Goal: Task Accomplishment & Management: Complete application form

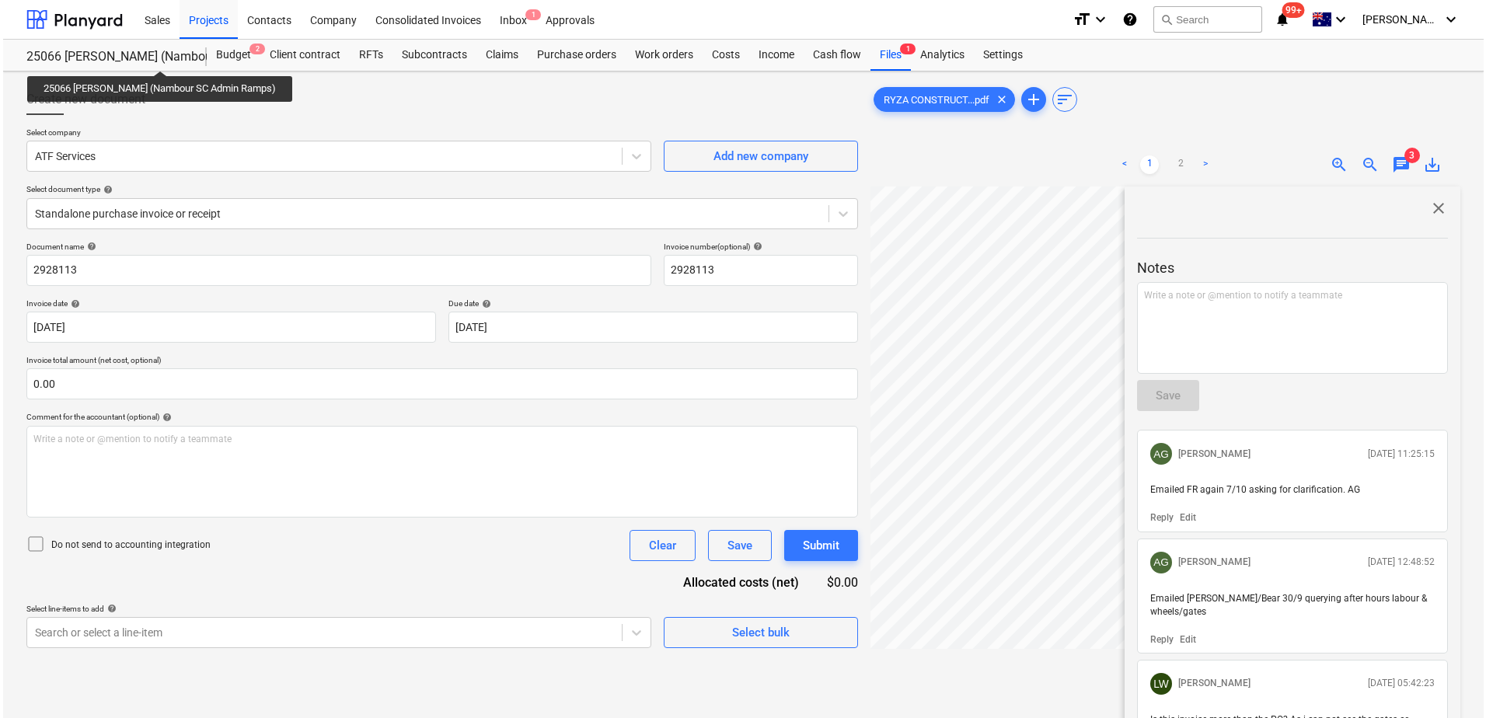
scroll to position [0, 59]
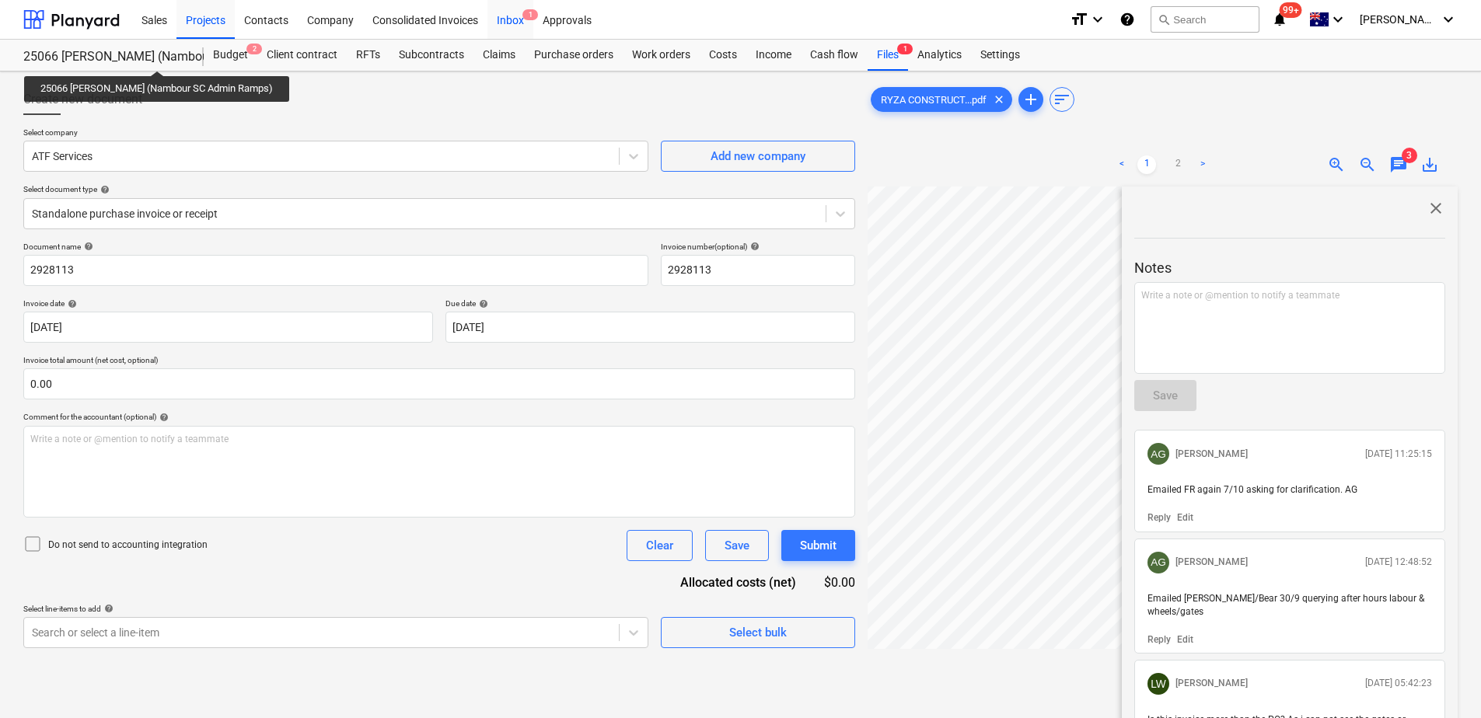
click at [503, 28] on div "Inbox 1" at bounding box center [510, 19] width 46 height 40
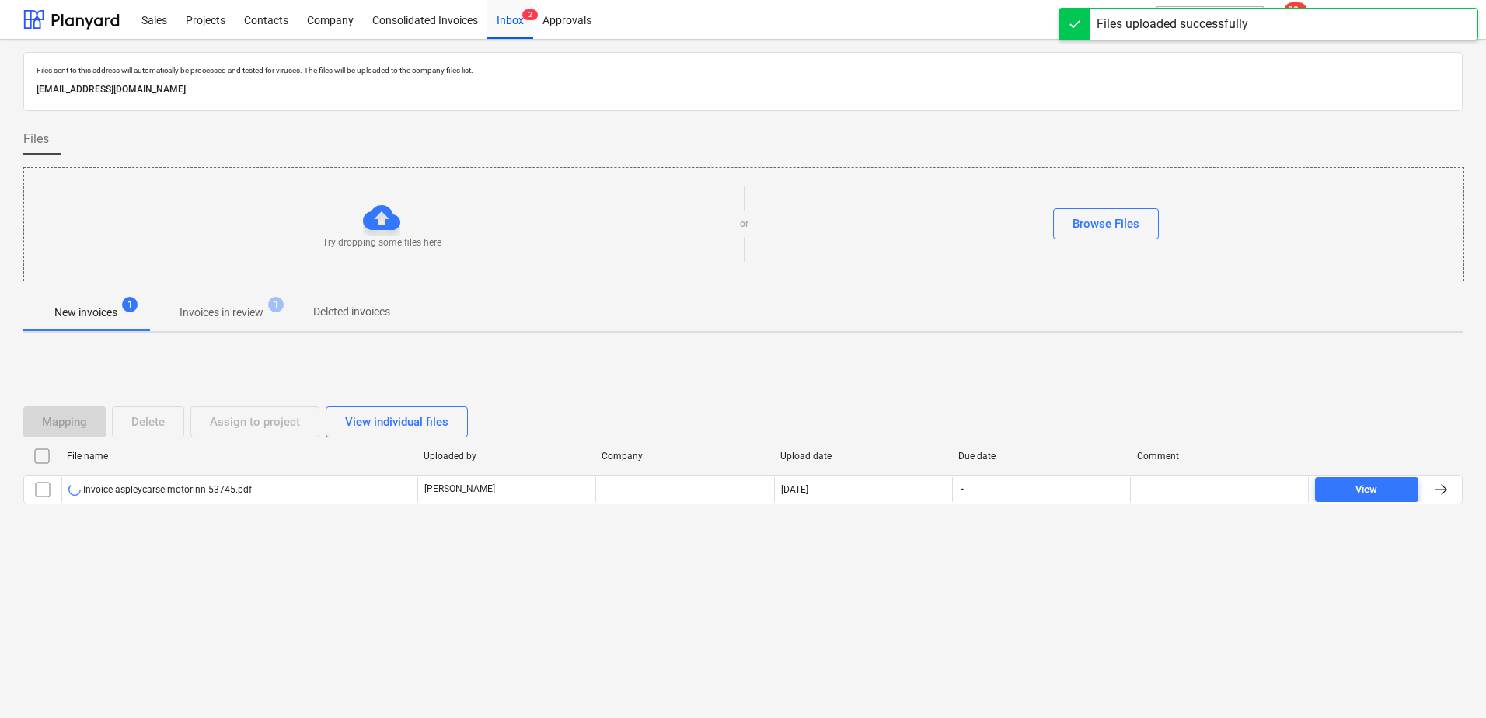
click at [253, 312] on p "Invoices in review" at bounding box center [222, 313] width 84 height 16
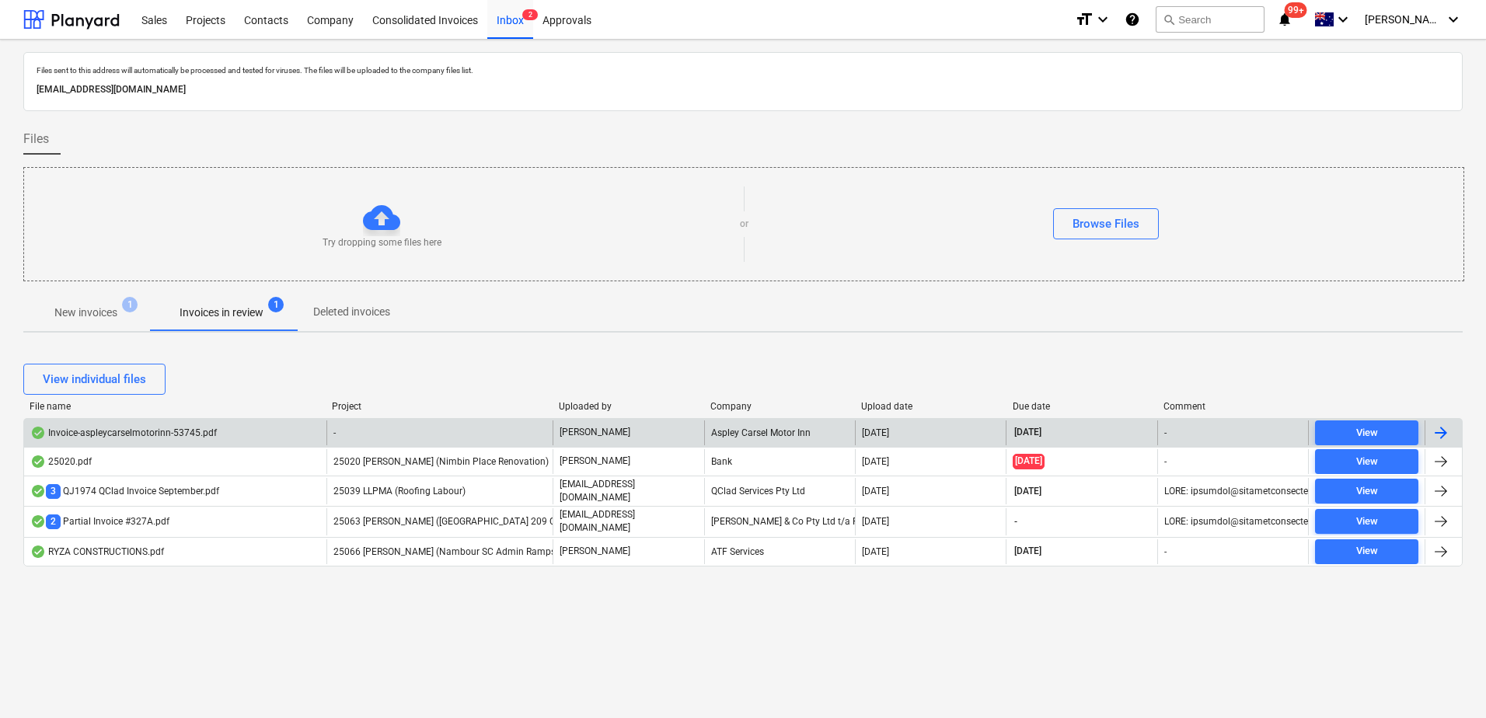
click at [361, 432] on div "-" at bounding box center [439, 432] width 227 height 25
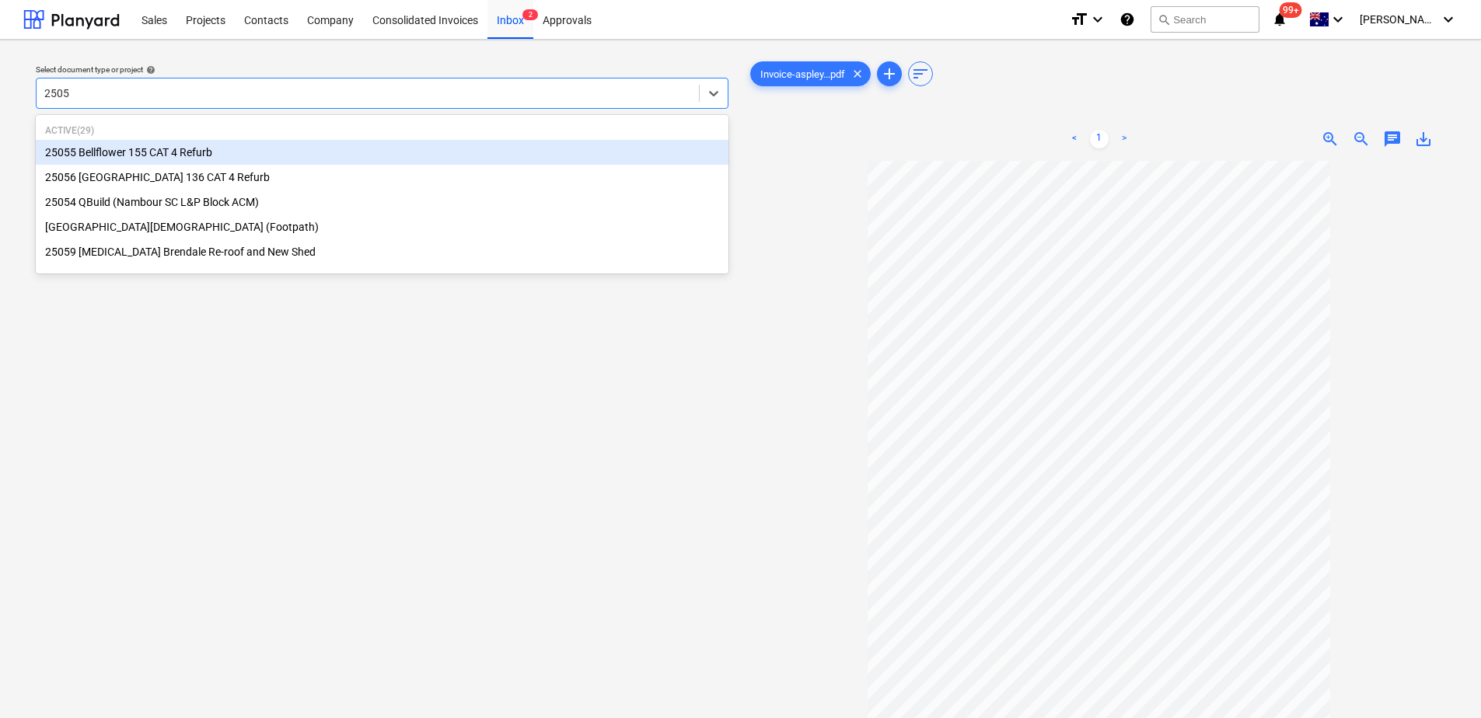
type input "25059"
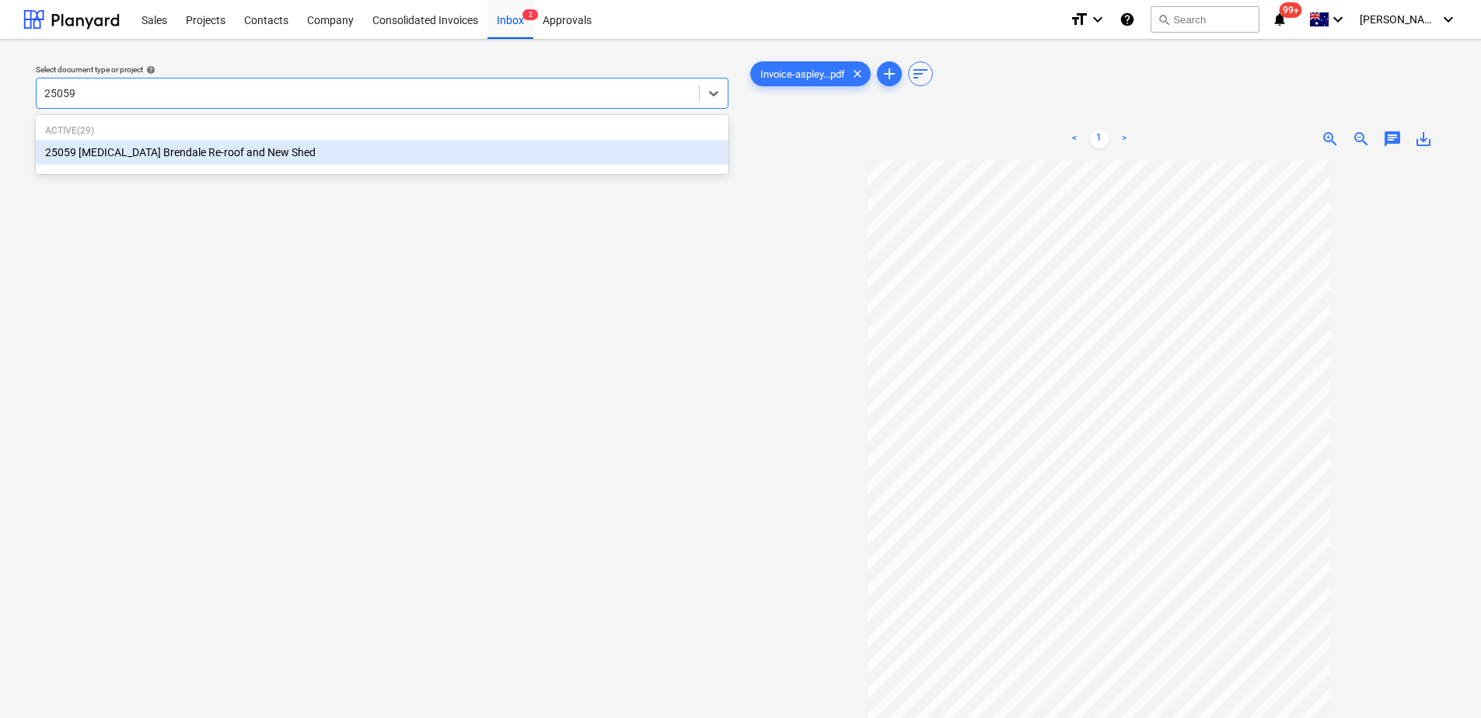
click at [225, 155] on div "25059 [MEDICAL_DATA] Brendale Re-roof and New Shed" at bounding box center [382, 152] width 692 height 25
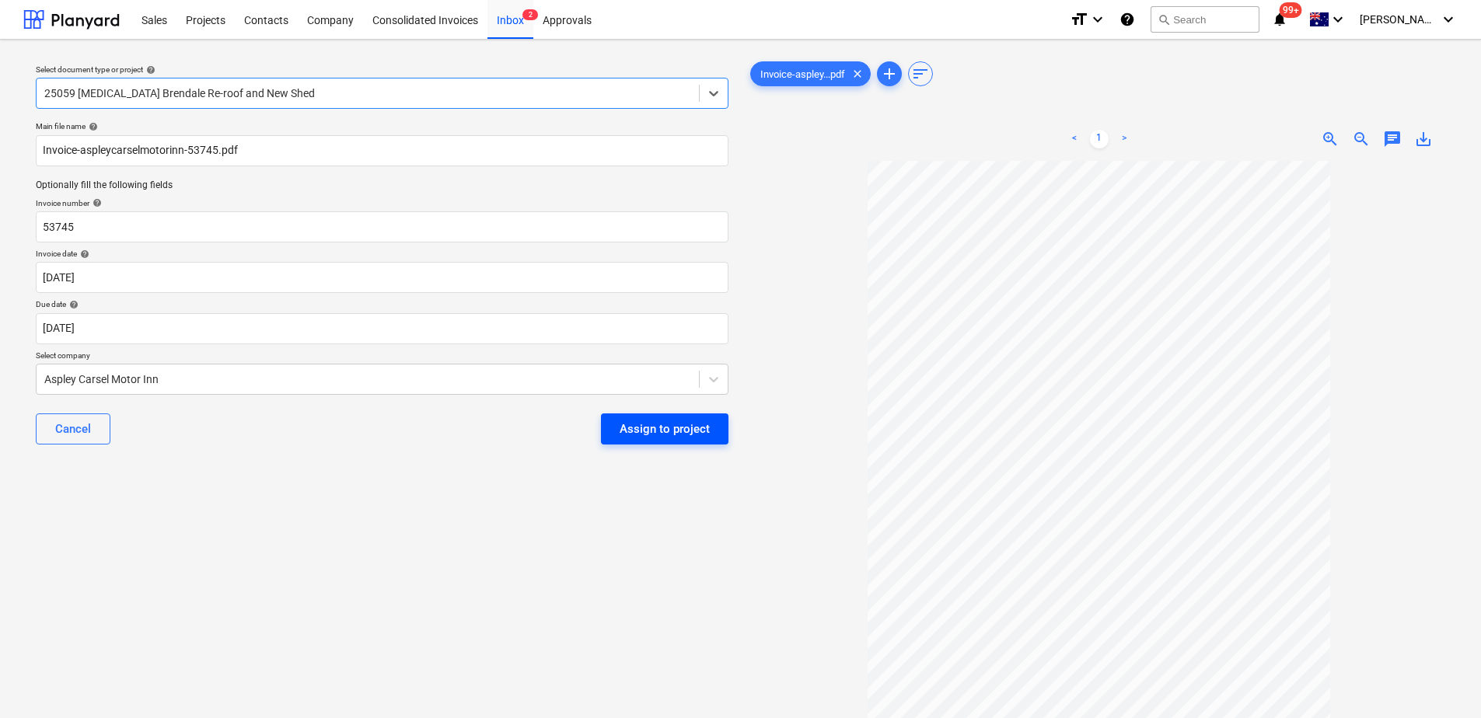
click at [647, 432] on div "Assign to project" at bounding box center [664, 429] width 90 height 20
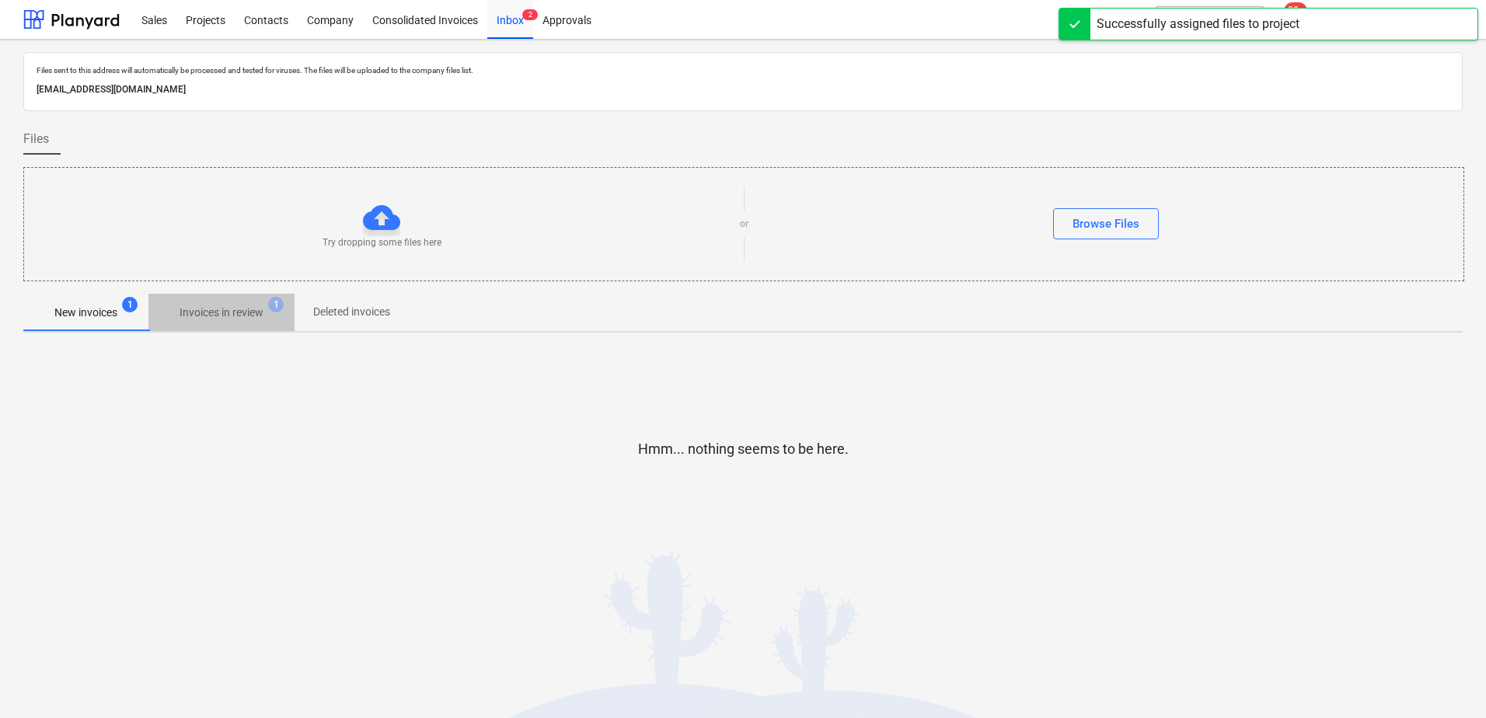
click at [229, 323] on span "Invoices in review 1" at bounding box center [221, 312] width 146 height 28
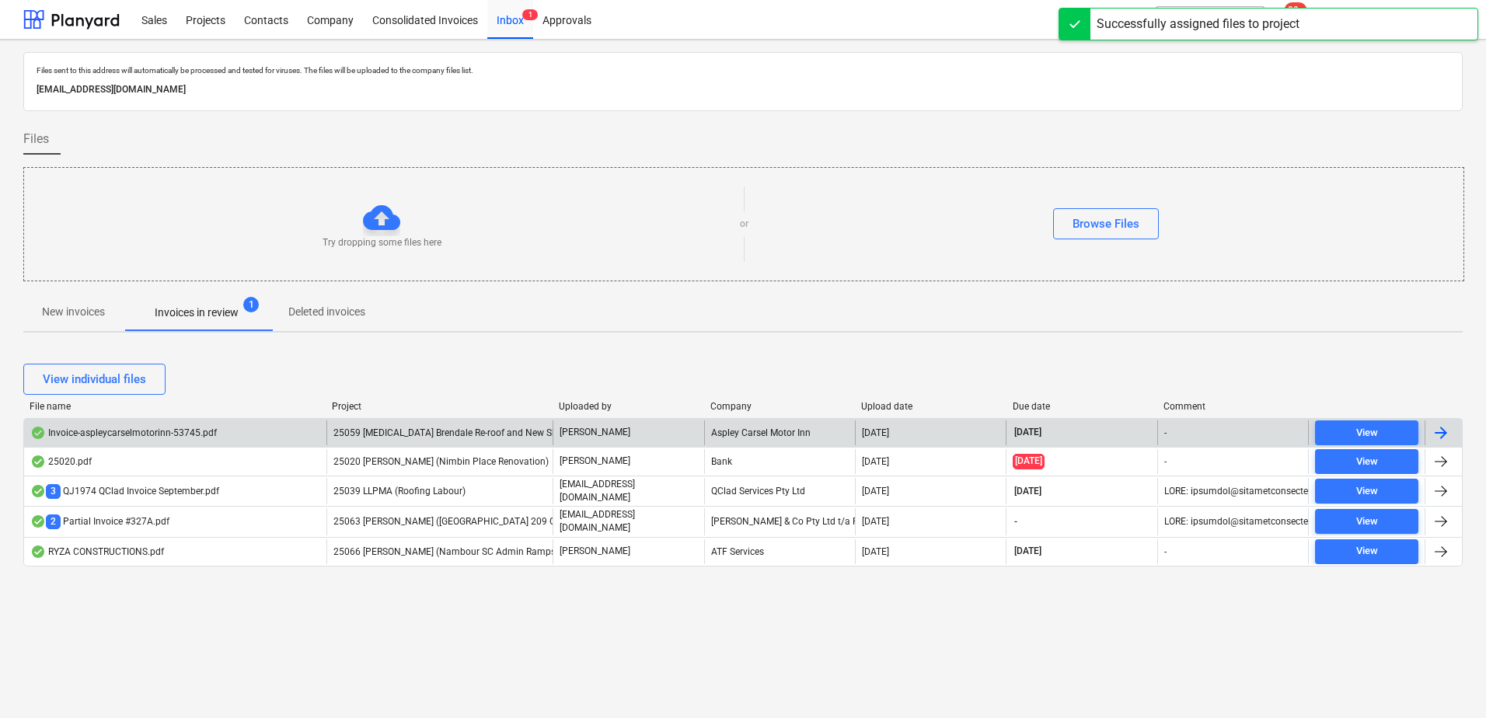
click at [448, 434] on span "25059 [MEDICAL_DATA] Brendale Re-roof and New Shed" at bounding box center [450, 432] width 234 height 11
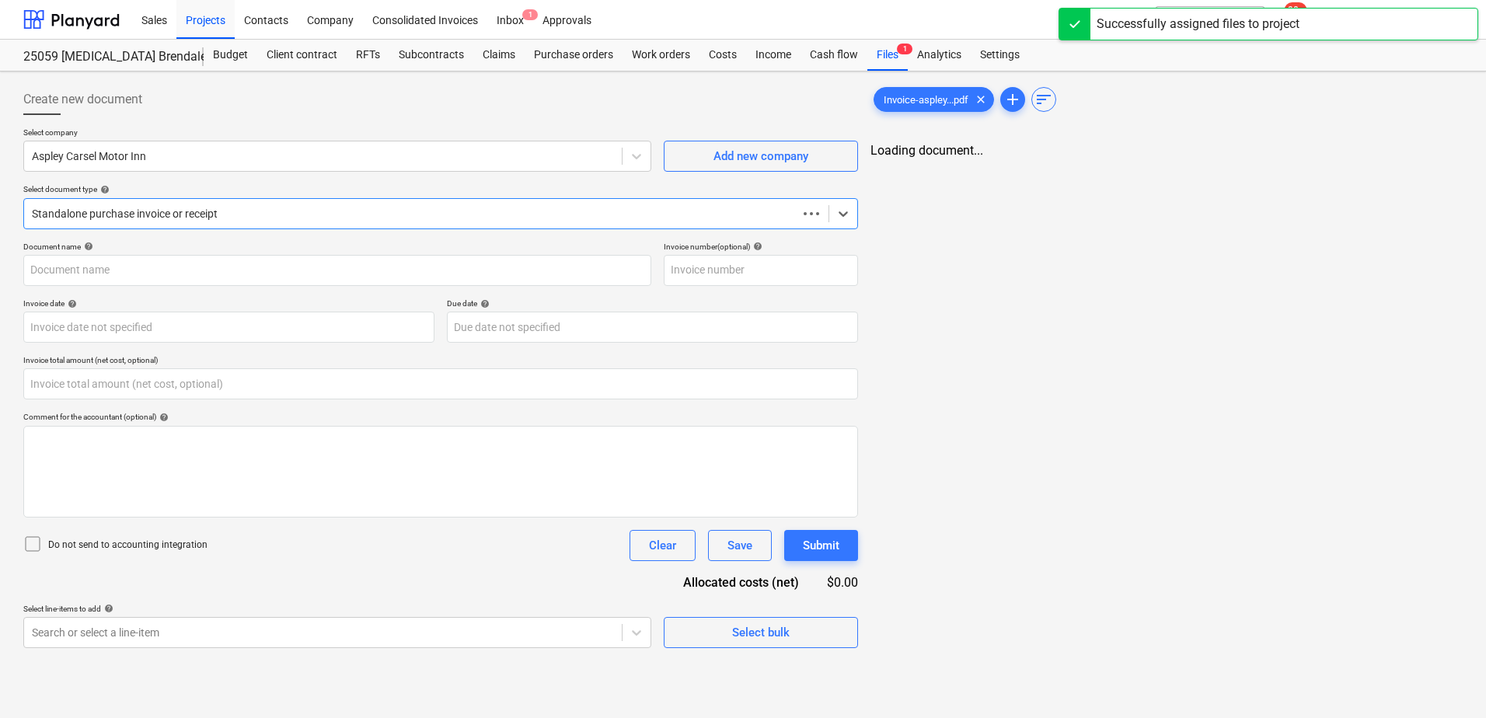
type input "53745"
type input "[DATE]"
type input "0.00"
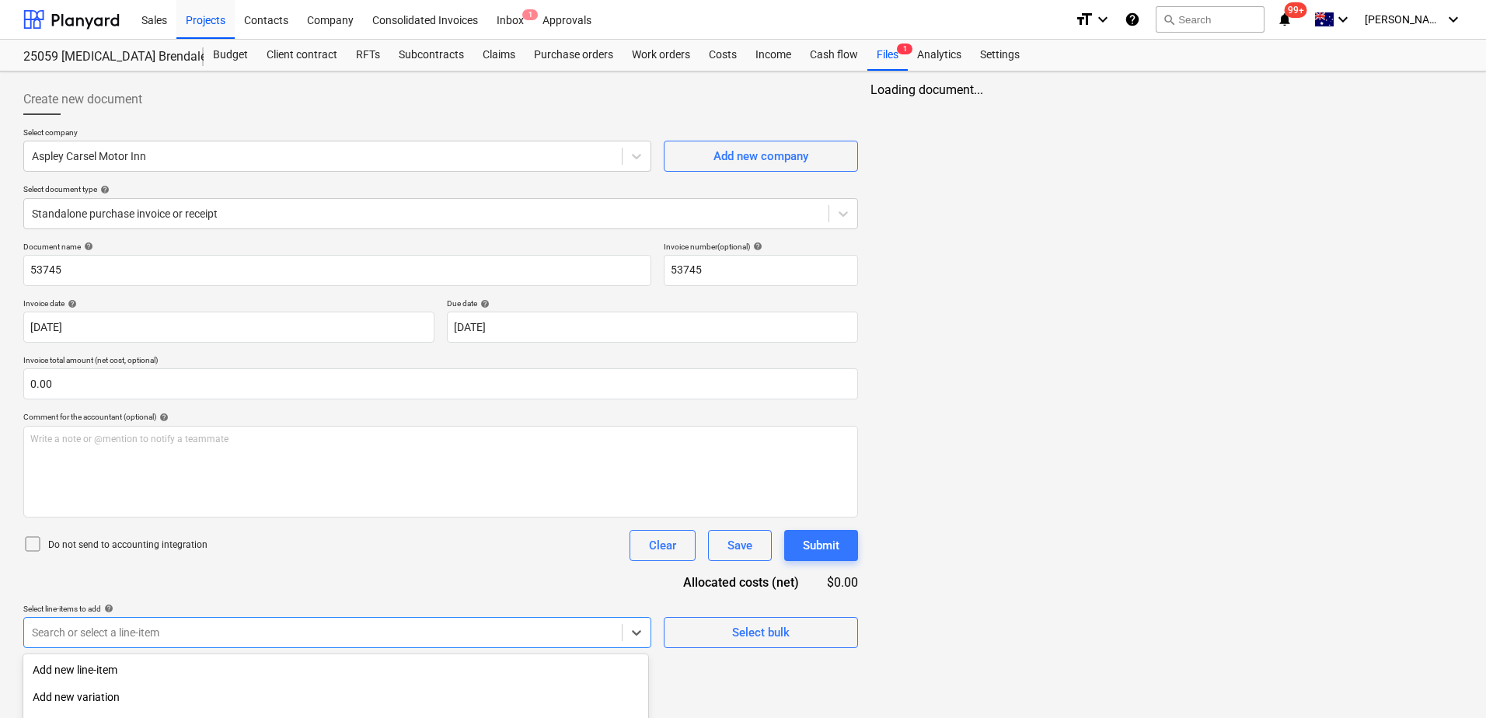
click at [186, 631] on body "Sales Projects Contacts Company Consolidated Invoices Inbox 1 Approvals format_…" at bounding box center [743, 359] width 1486 height 718
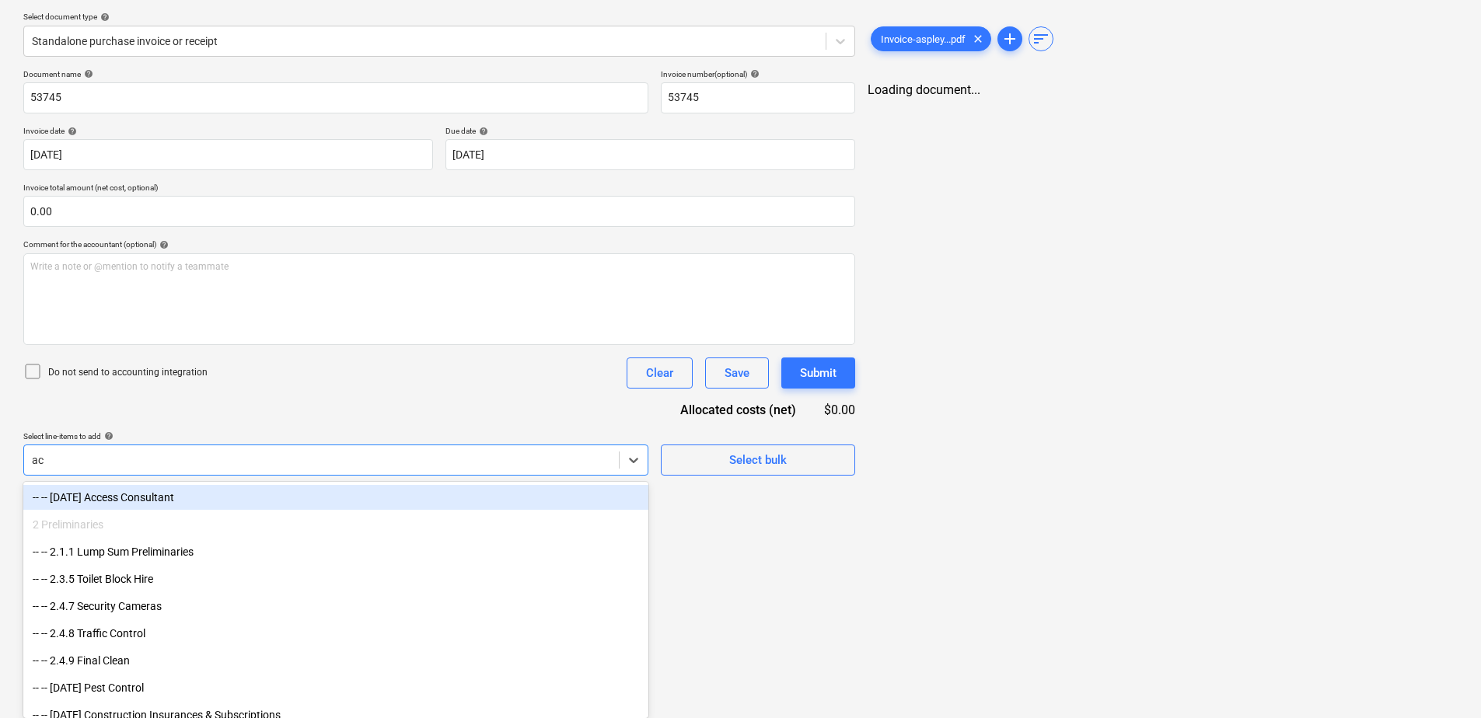
type input "acc"
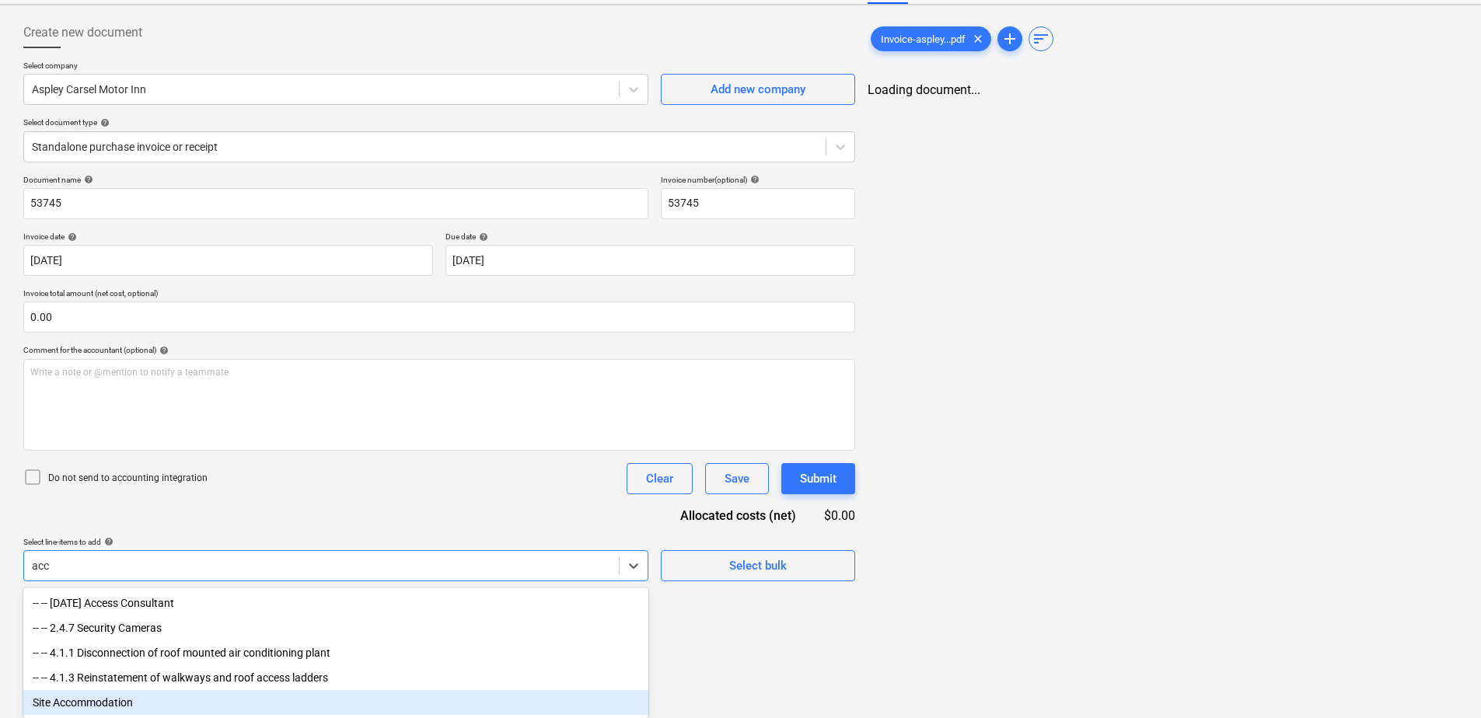
click at [175, 699] on div "Site Accommodation" at bounding box center [335, 702] width 625 height 25
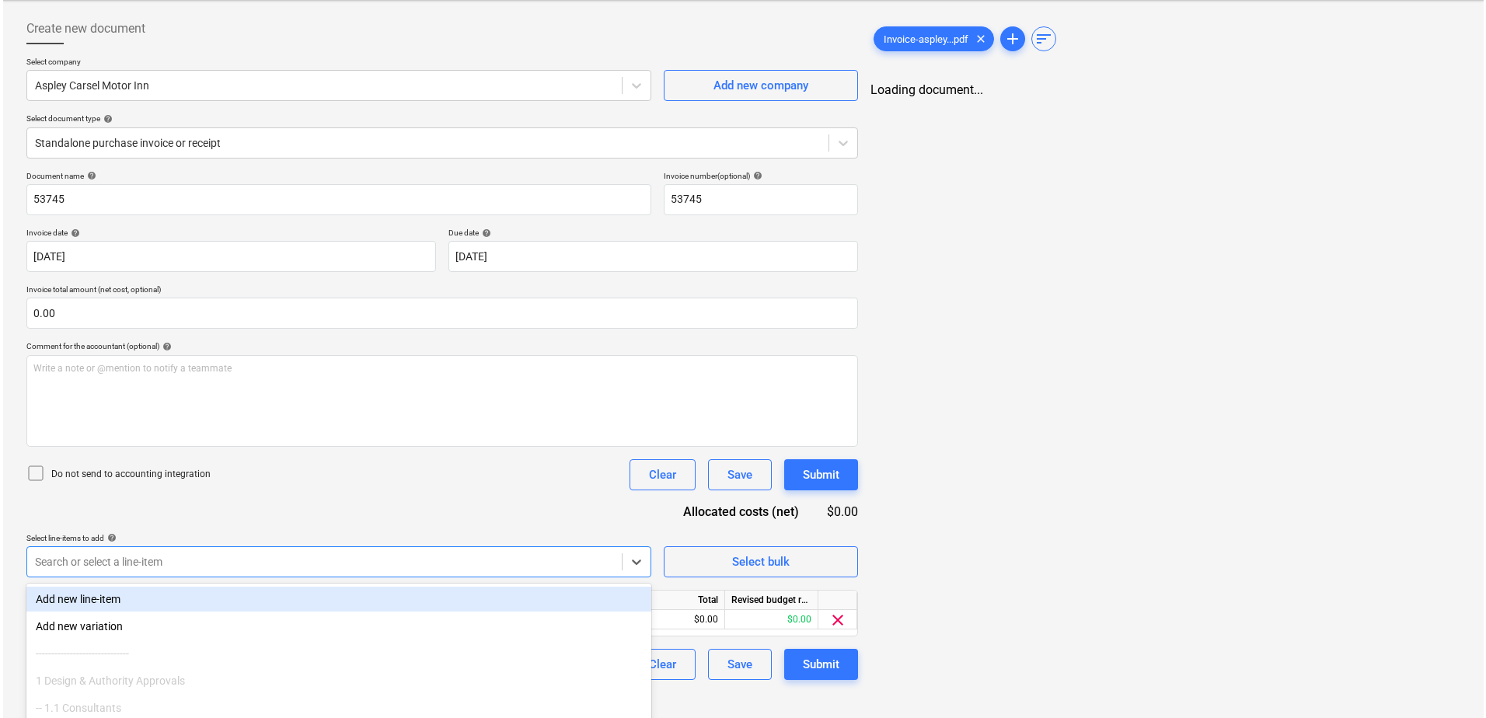
scroll to position [45, 0]
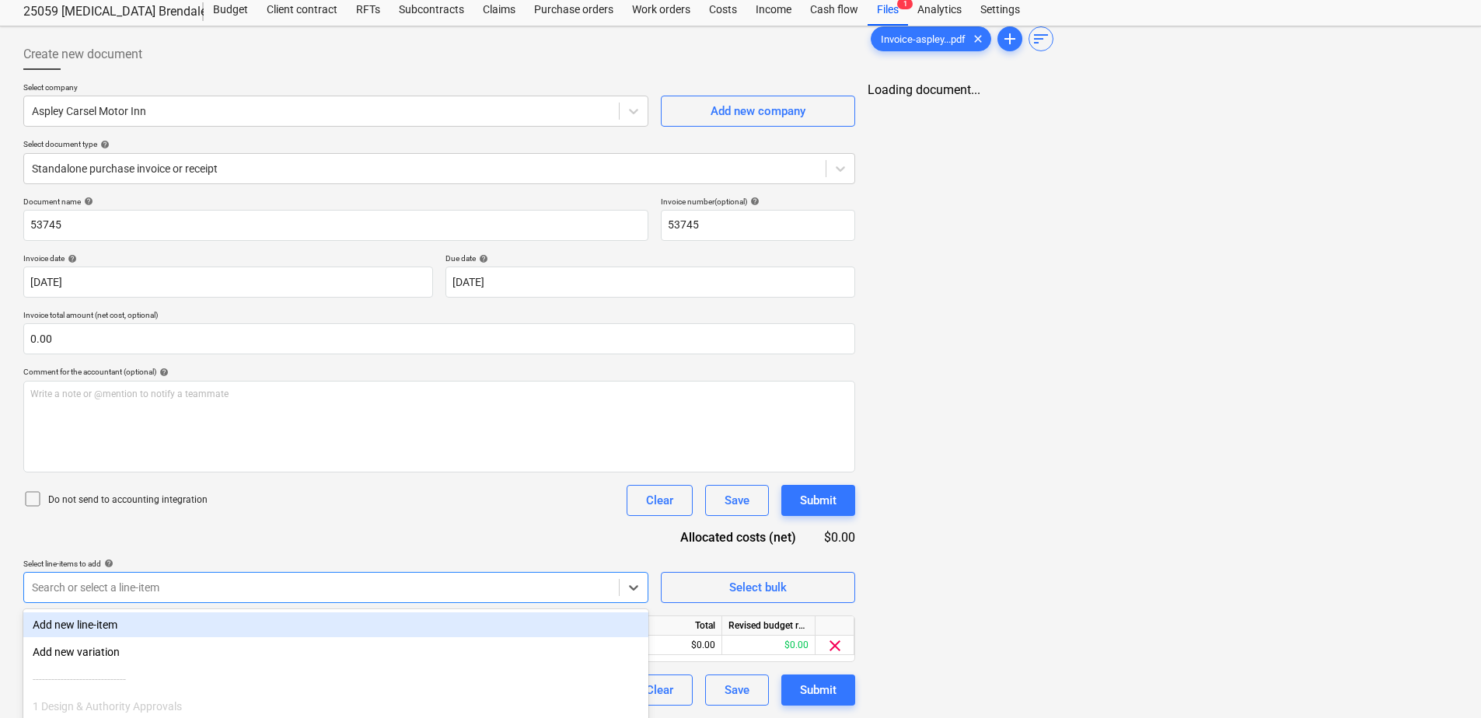
click at [294, 497] on div "Document name help 53745 Invoice number (optional) help 53745 Invoice date help…" at bounding box center [439, 451] width 832 height 509
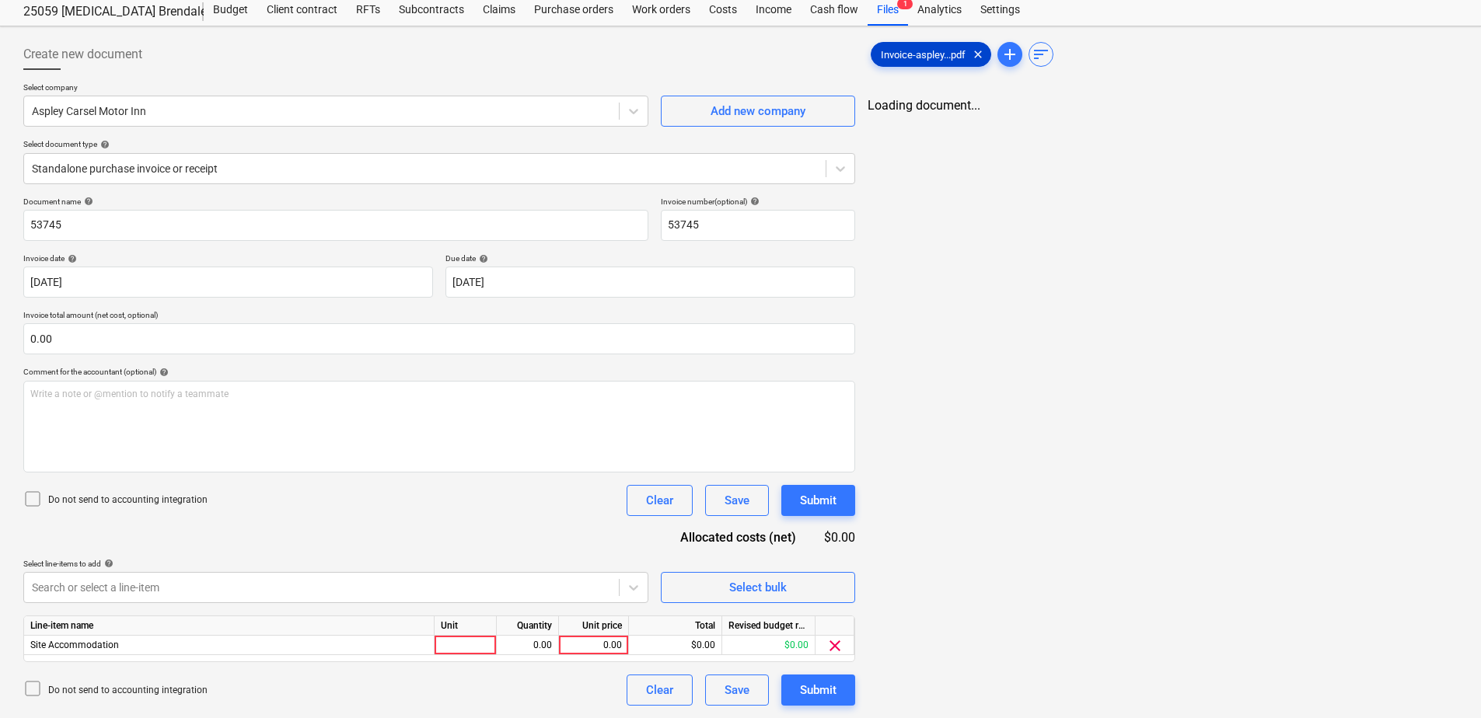
click at [909, 61] on div "Invoice-aspley...pdf clear" at bounding box center [930, 54] width 120 height 25
click at [445, 651] on div at bounding box center [465, 645] width 62 height 19
type input "Item"
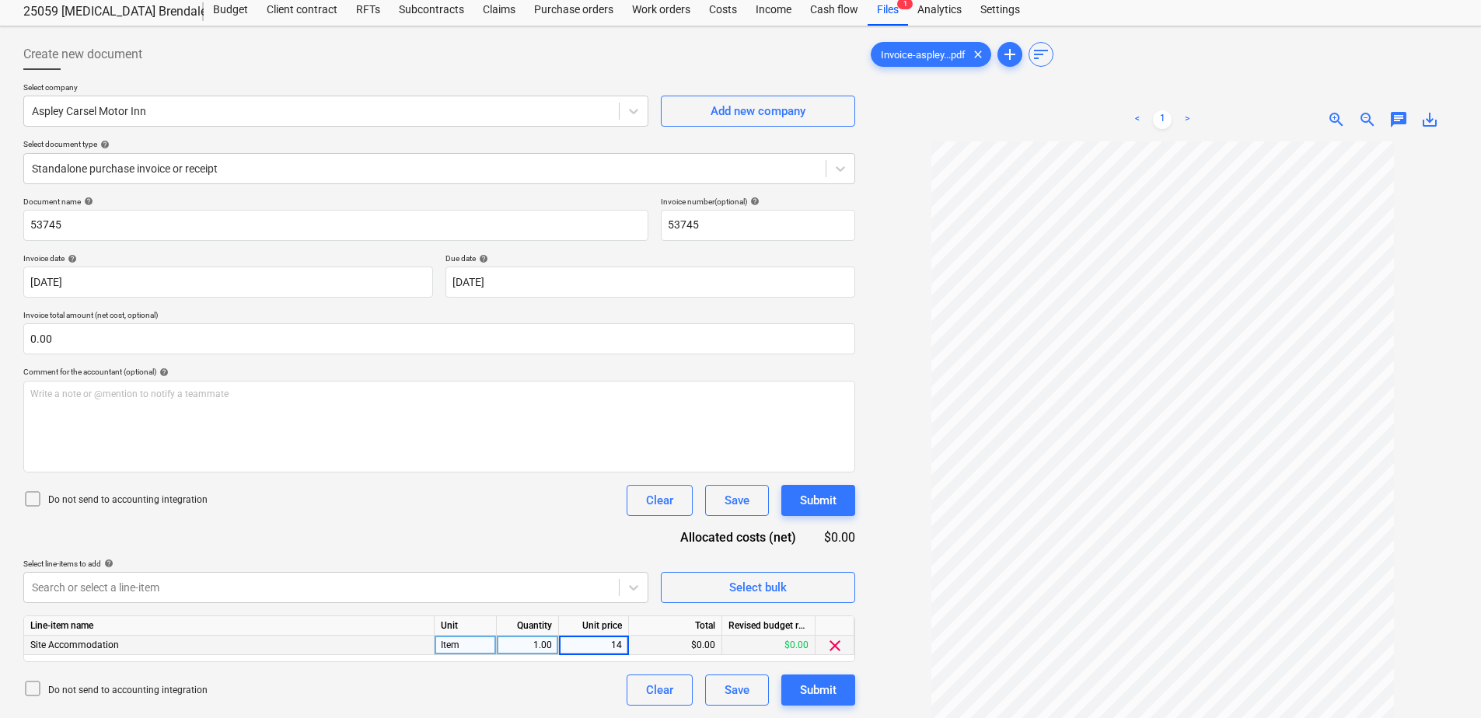
type input "140"
click at [818, 692] on div "Submit" at bounding box center [818, 690] width 37 height 20
